Goal: Obtain resource: Obtain resource

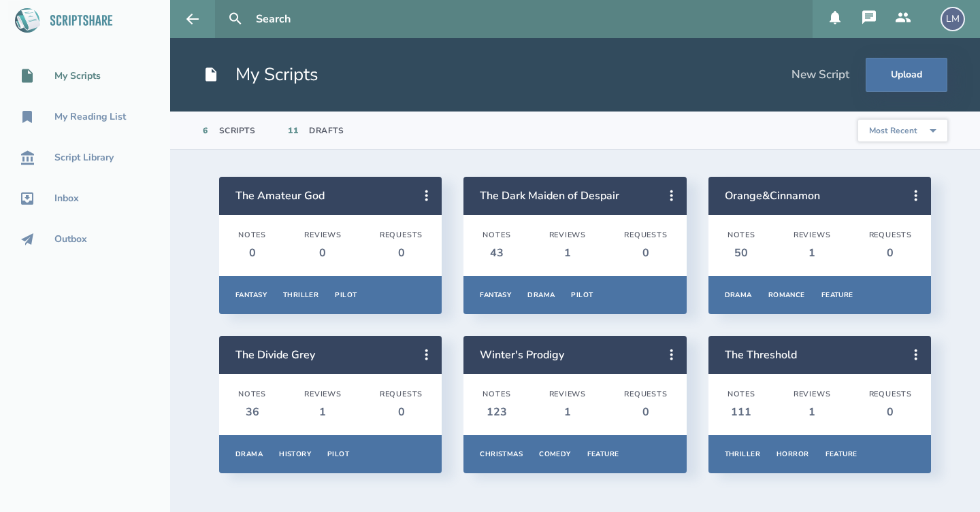
click at [875, 22] on icon at bounding box center [869, 18] width 16 height 16
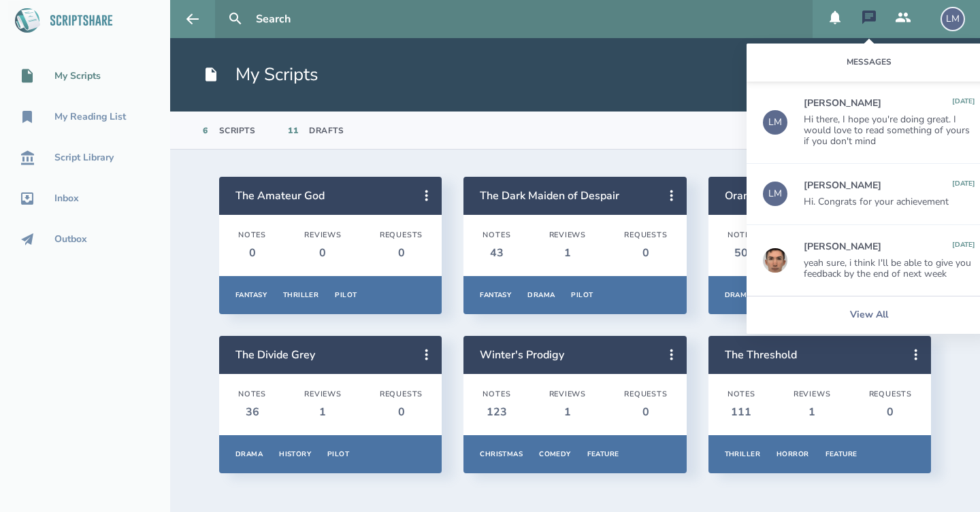
click at [843, 246] on div "[PERSON_NAME]" at bounding box center [842, 246] width 78 height 11
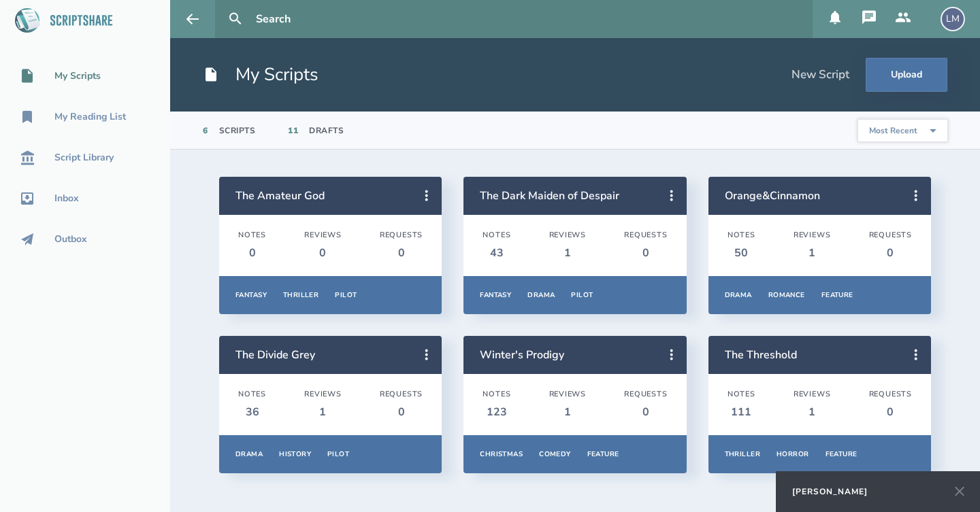
click at [961, 494] on icon at bounding box center [959, 492] width 10 height 10
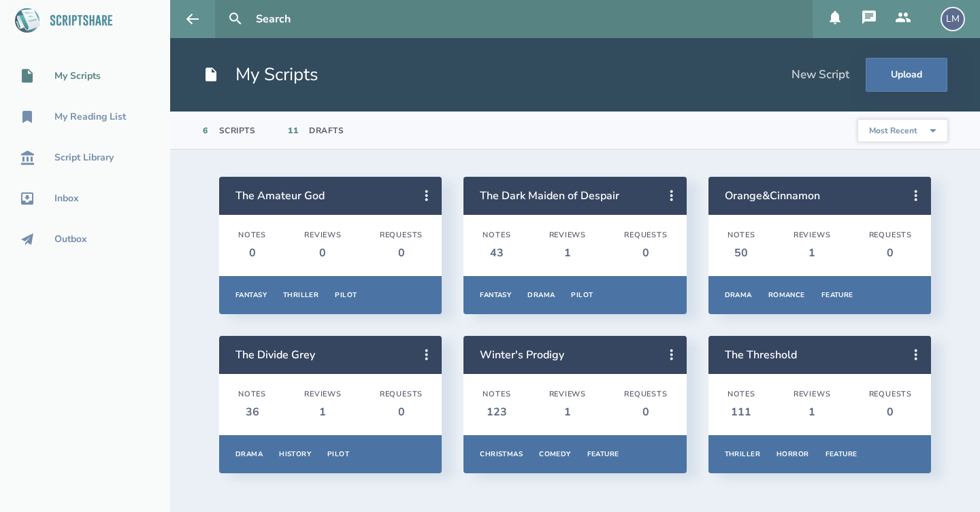
click at [267, 17] on input "text" at bounding box center [528, 19] width 556 height 38
type input "louis"
click at [235, 19] on button at bounding box center [235, 19] width 30 height 30
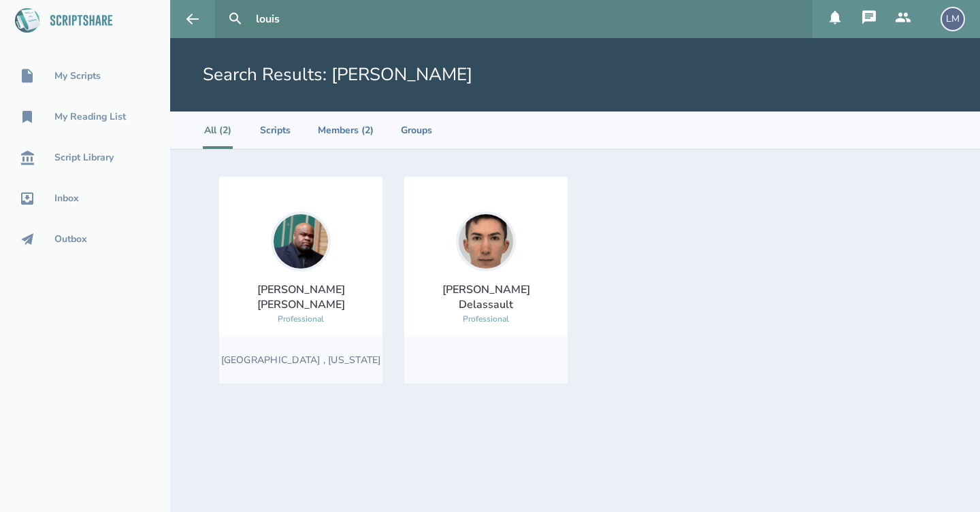
click at [507, 300] on div "[PERSON_NAME]" at bounding box center [485, 297] width 141 height 30
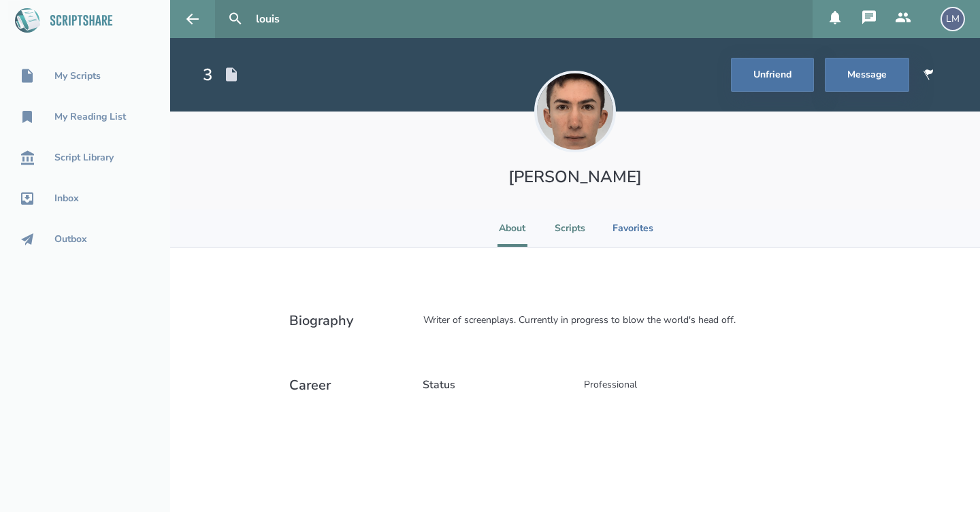
click at [566, 227] on li "Scripts" at bounding box center [569, 228] width 31 height 37
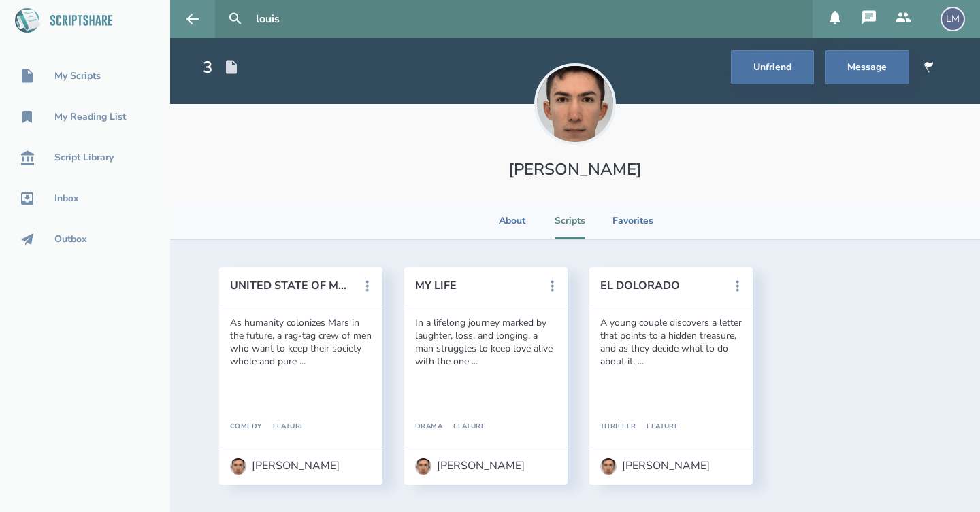
scroll to position [7, 0]
click at [446, 288] on button "MY LIFE" at bounding box center [476, 286] width 122 height 12
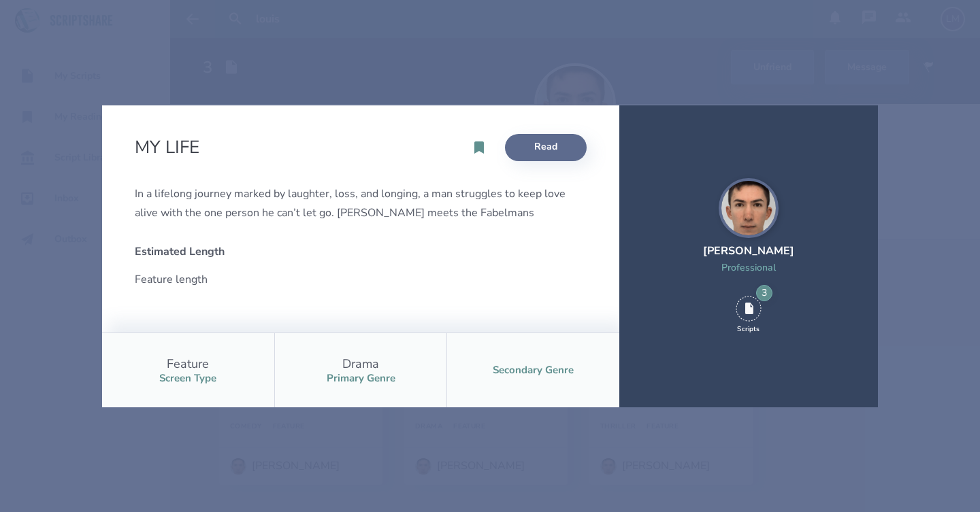
click at [556, 144] on link "Read" at bounding box center [546, 147] width 82 height 27
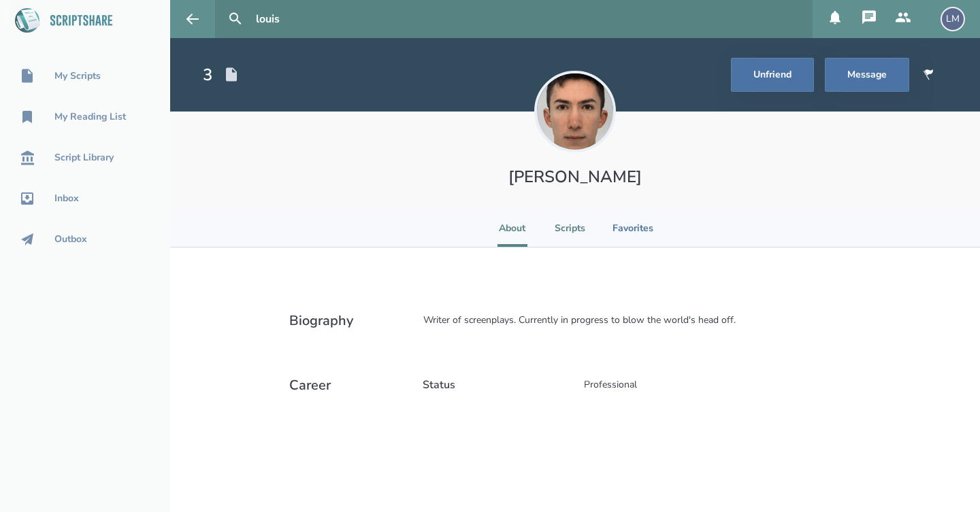
click at [565, 239] on li "Scripts" at bounding box center [569, 228] width 31 height 37
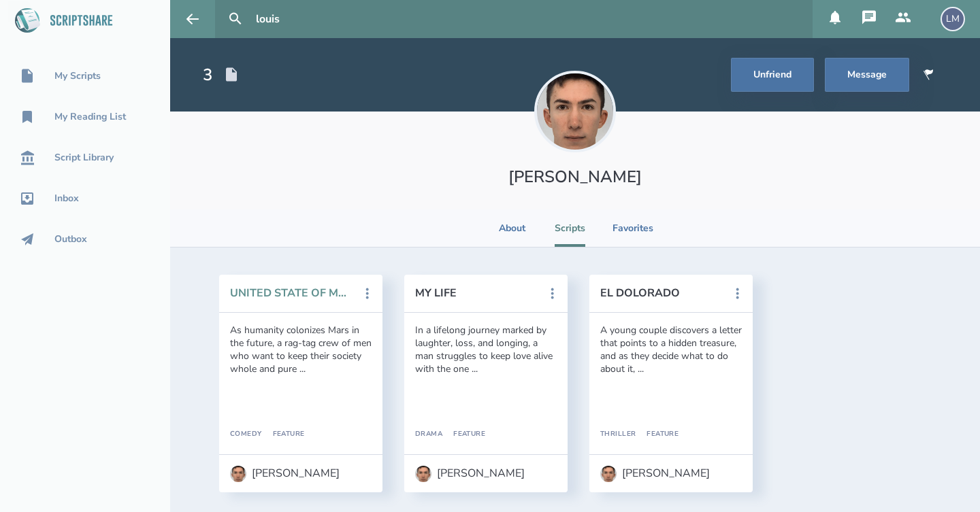
click at [271, 292] on button "UNITED STATE OF MARS" at bounding box center [291, 293] width 122 height 12
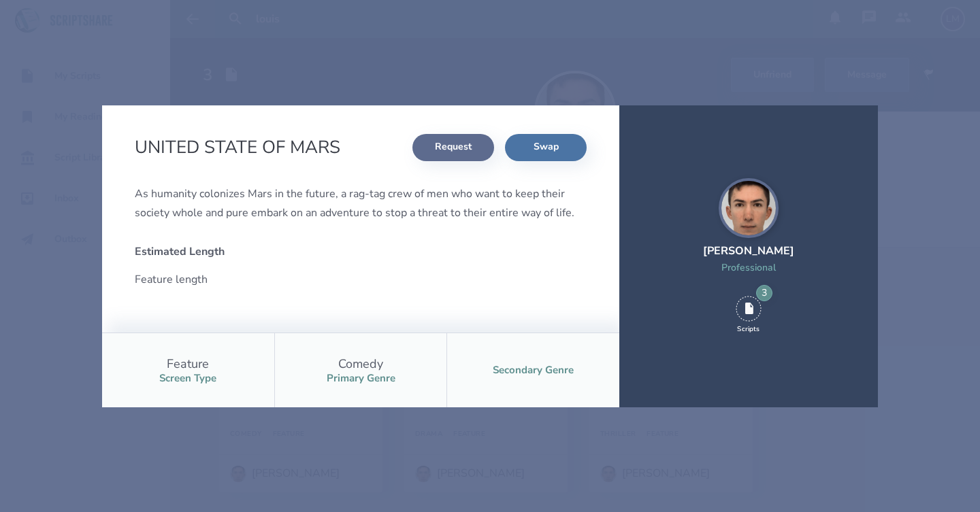
click at [462, 144] on button "Request" at bounding box center [453, 147] width 82 height 27
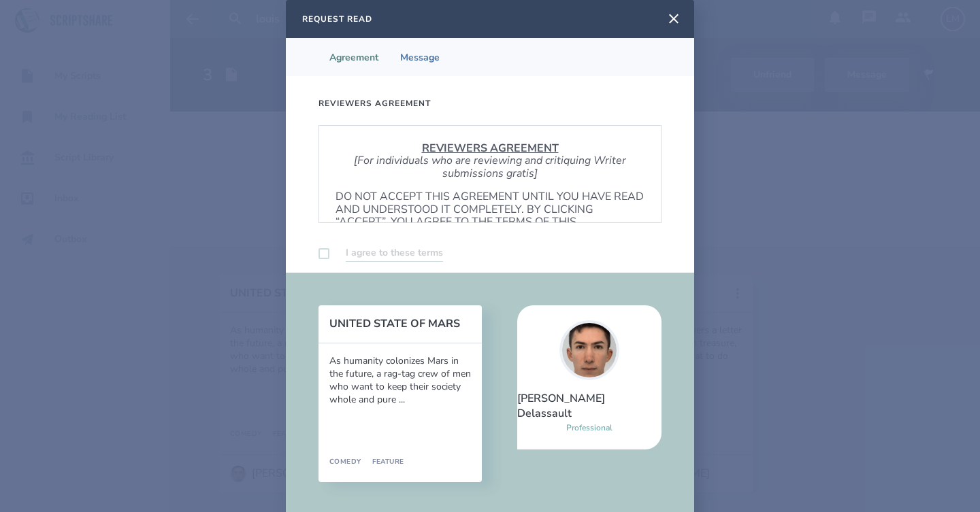
click at [320, 253] on label at bounding box center [323, 253] width 11 height 11
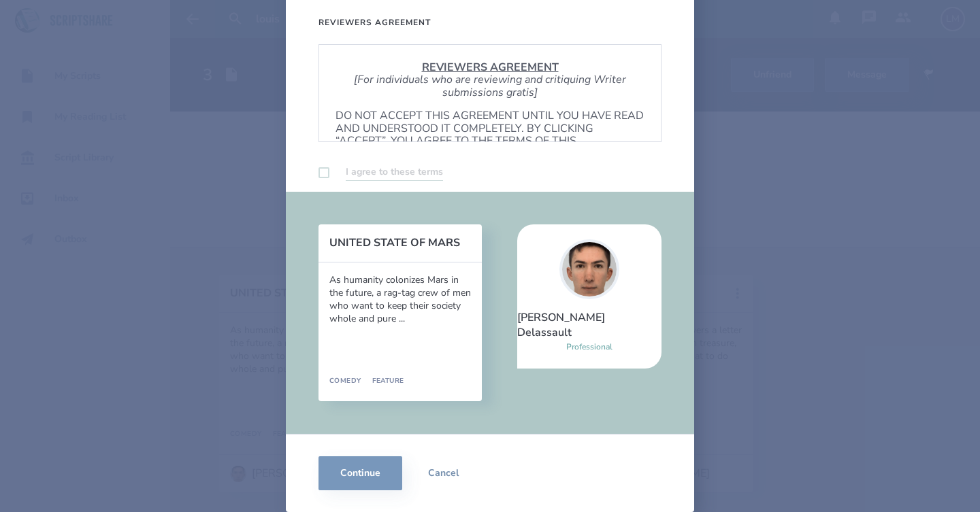
scroll to position [81, 0]
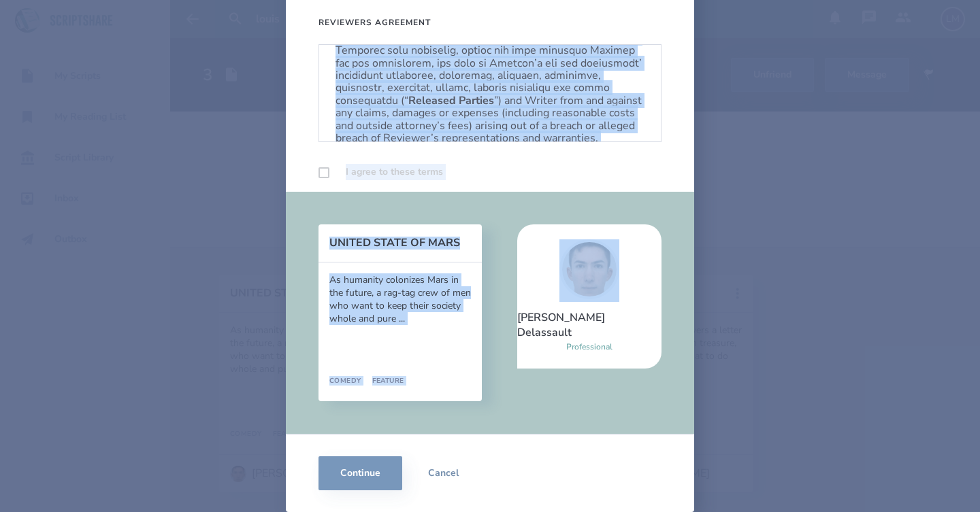
drag, startPoint x: 654, startPoint y: 54, endPoint x: 654, endPoint y: 222, distance: 168.0
click at [654, 222] on div "Reviewers Agreement REVIEWERS AGREEMENT [For individuals who are reviewing and …" at bounding box center [490, 253] width 408 height 517
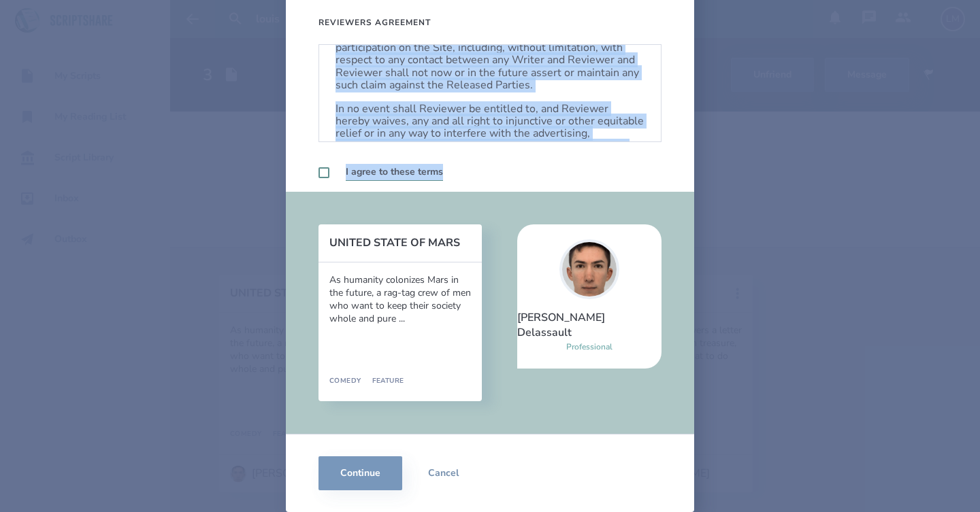
scroll to position [807, 0]
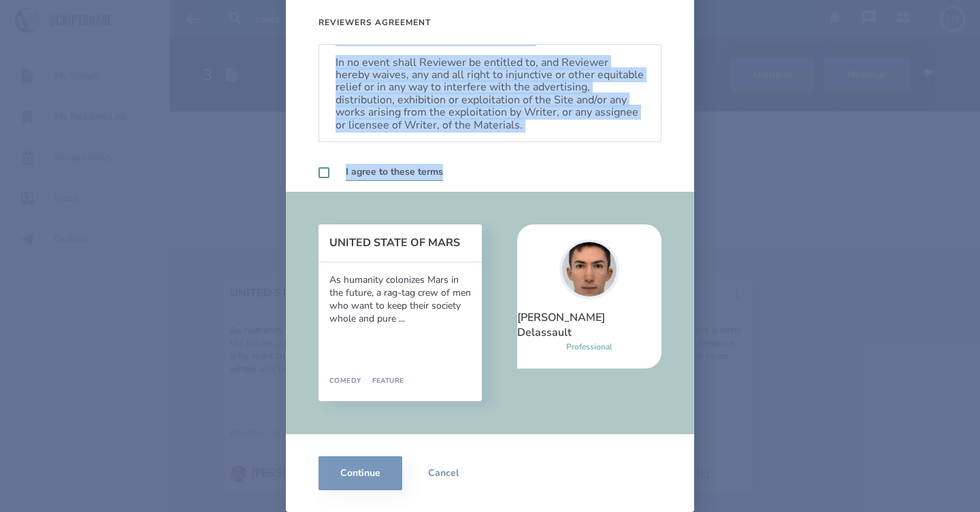
drag, startPoint x: 655, startPoint y: 107, endPoint x: 655, endPoint y: 174, distance: 66.7
click at [655, 174] on div "Reviewers Agreement REVIEWERS AGREEMENT [For individuals who are reviewing and …" at bounding box center [490, 98] width 408 height 207
click at [293, 181] on div "Reviewers Agreement REVIEWERS AGREEMENT [For individuals who are reviewing and …" at bounding box center [490, 98] width 408 height 207
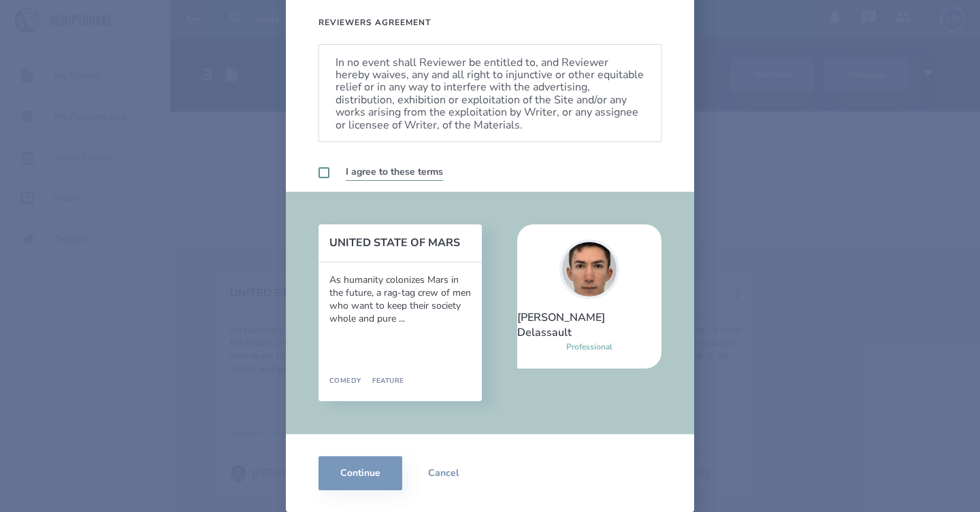
click at [323, 178] on label at bounding box center [323, 172] width 11 height 11
checkbox input "true"
click at [345, 477] on button "Continue" at bounding box center [360, 473] width 84 height 34
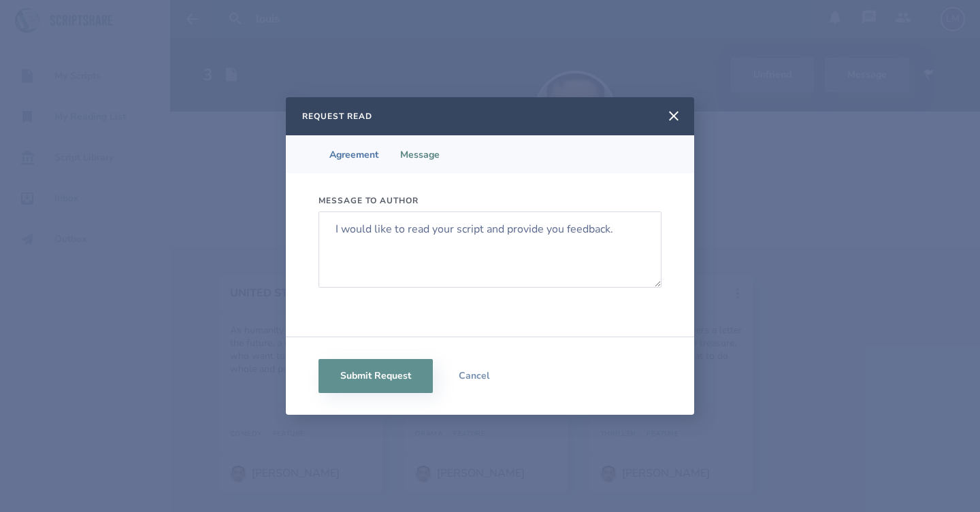
scroll to position [0, 0]
click at [404, 384] on button "Submit Request" at bounding box center [375, 376] width 114 height 34
